Goal: Ask a question

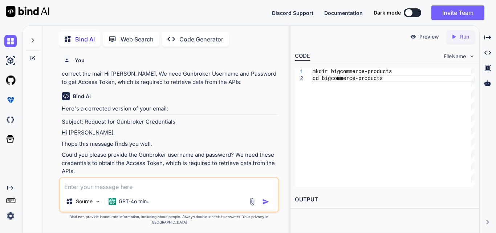
scroll to position [3459, 0]
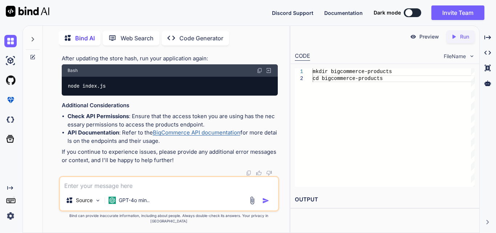
type textarea "h"
type textarea "x"
type textarea "ho"
type textarea "x"
type textarea "how"
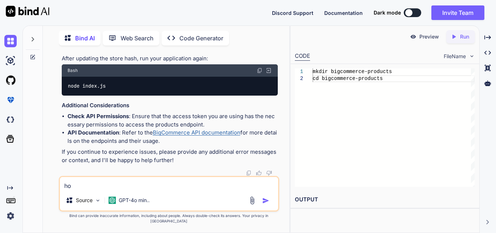
type textarea "x"
type textarea "how"
type textarea "x"
type textarea "how t"
type textarea "x"
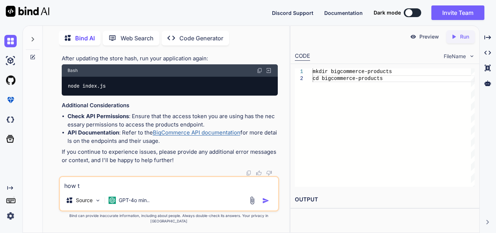
type textarea "how to"
type textarea "x"
type textarea "how to"
type textarea "x"
type textarea "how to u"
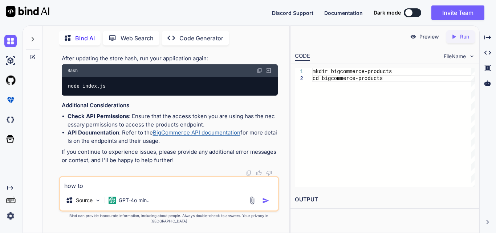
type textarea "x"
type textarea "how to us"
type textarea "x"
type textarea "how to use"
type textarea "x"
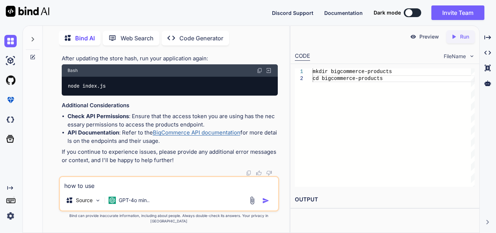
type textarea "how to use"
type textarea "x"
type textarea "how to use m"
type textarea "x"
type textarea "how to use my"
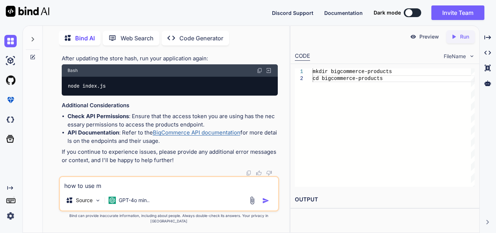
type textarea "x"
type textarea "how to use mys"
type textarea "x"
type textarea "how to use mysq"
type textarea "x"
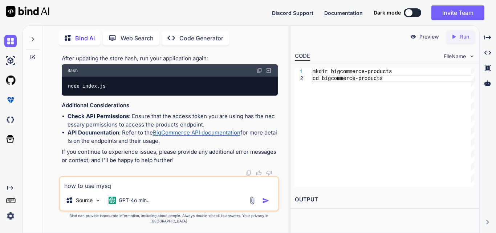
type textarea "how to use mysql"
type textarea "x"
type textarea "how to use mysql"
type textarea "x"
type textarea "how to use mysql i"
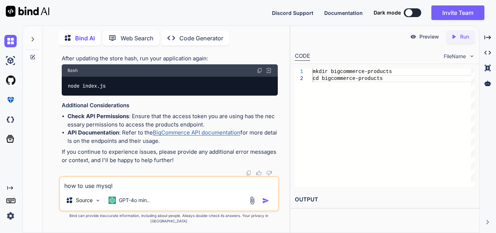
type textarea "x"
type textarea "how to use mysql in"
type textarea "x"
type textarea "how to use mysql in"
type textarea "x"
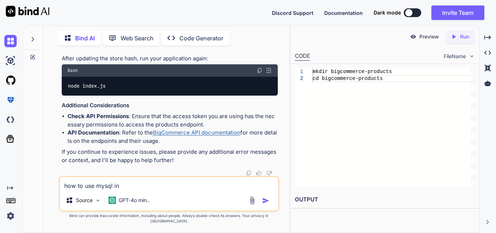
type textarea "how to use mysql in n"
type textarea "x"
type textarea "how to use mysql in no"
type textarea "x"
type textarea "how to use mysql in nod"
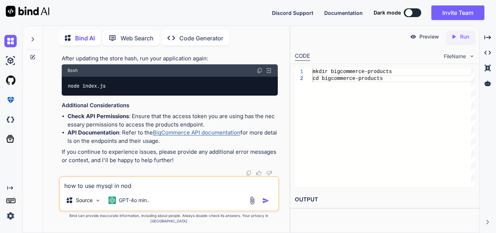
type textarea "x"
type textarea "how to use mysql in node"
type textarea "x"
type textarea "how to use mysql in node,"
type textarea "x"
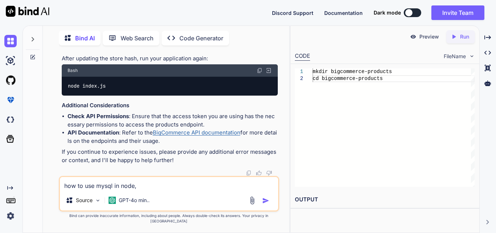
type textarea "how to use mysql in node,"
type textarea "x"
type textarea "how to use mysql in node, g"
type textarea "x"
type textarea "how to use mysql in node, gi"
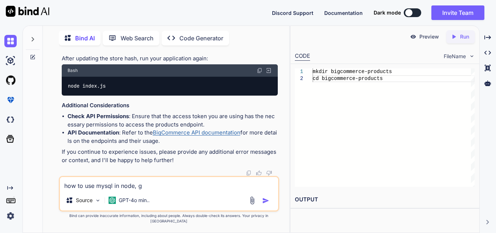
type textarea "x"
type textarea "how to use mysql in node, giv"
type textarea "x"
type textarea "how to use mysql in node, give"
type textarea "x"
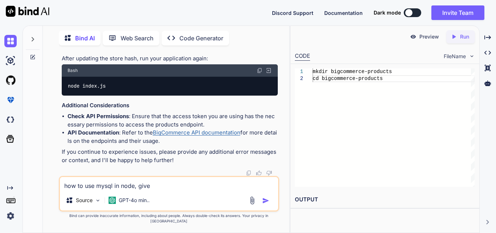
type textarea "how to use mysql in node, give"
type textarea "x"
type textarea "how to use mysql in node, give s"
type textarea "x"
type textarea "how to use mysql in node, give se"
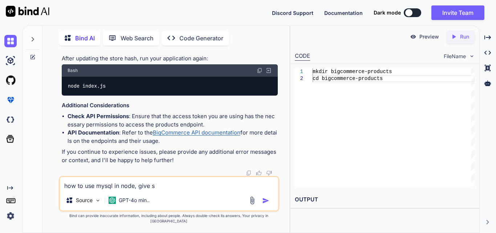
type textarea "x"
type textarea "how to use mysql in node, give s"
type textarea "x"
type textarea "how to use mysql in node, give st"
type textarea "x"
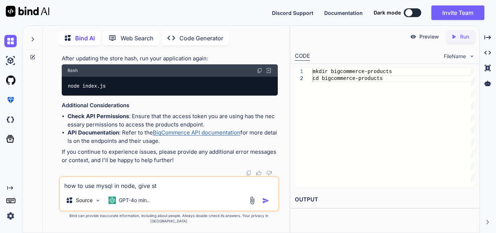
type textarea "how to use mysql in node, give ste"
type textarea "x"
type textarea "how to use mysql in node, give step"
type textarea "x"
type textarea "how to use mysql in node, give step"
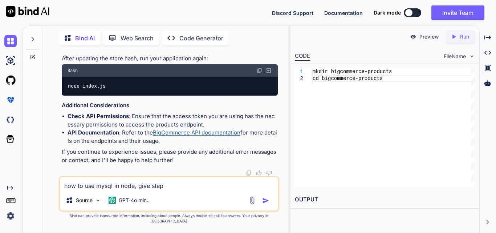
type textarea "x"
type textarea "how to use mysql in node, give step b"
type textarea "x"
type textarea "how to use mysql in node, give step by"
type textarea "x"
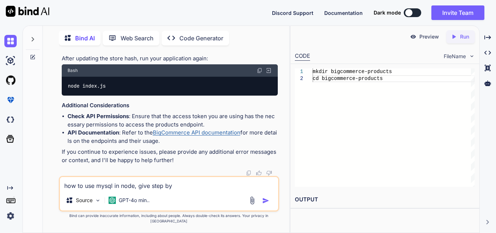
type textarea "how to use mysql in node, give step by"
type textarea "x"
type textarea "how to use mysql in node, give step by s"
type textarea "x"
type textarea "how to use mysql in node, give step by st"
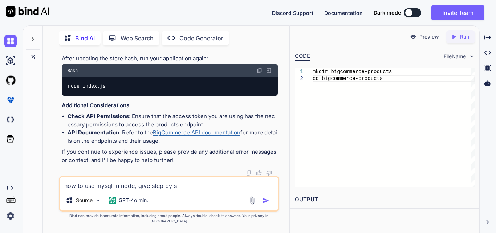
type textarea "x"
type textarea "how to use mysql in node, give step by ste"
type textarea "x"
type textarea "how to use mysql in node, give step by step"
type textarea "x"
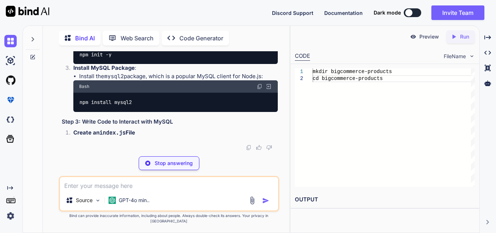
scroll to position [3717, 0]
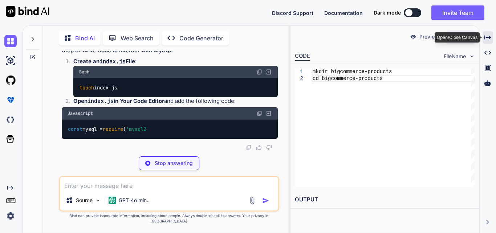
click at [484, 34] on icon "Created with Pixso." at bounding box center [487, 37] width 7 height 7
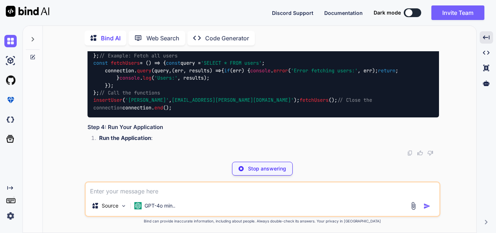
scroll to position [3577, 0]
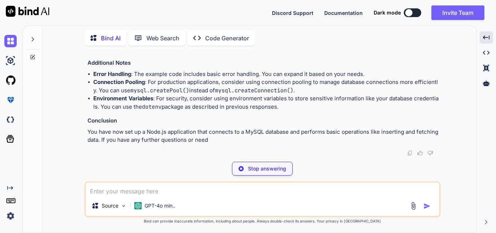
type textarea "x"
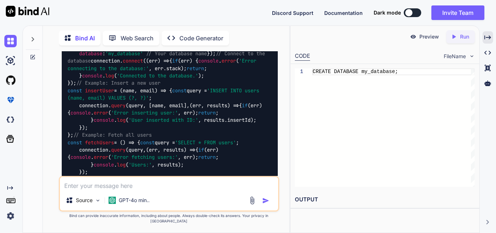
scroll to position [4044, 0]
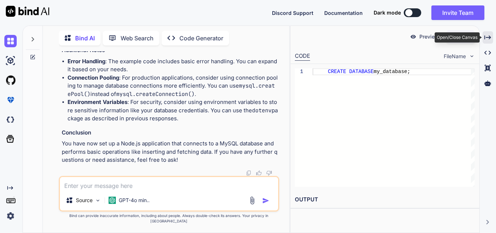
click at [486, 37] on icon at bounding box center [487, 37] width 7 height 4
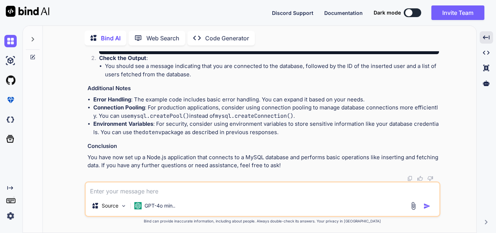
scroll to position [3626, 0]
